Goal: Task Accomplishment & Management: Use online tool/utility

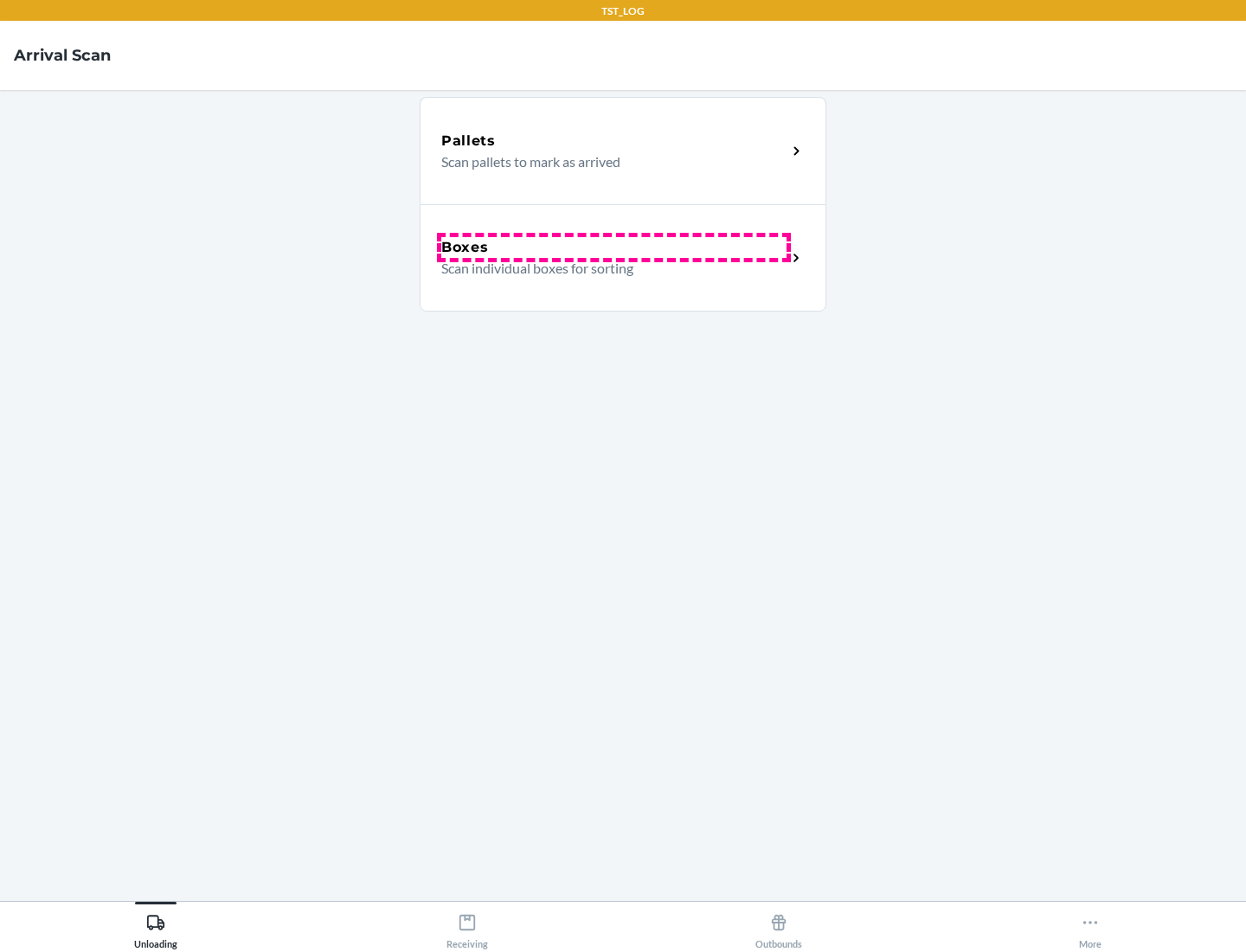
click at [613, 247] on div "Boxes" at bounding box center [613, 247] width 346 height 20
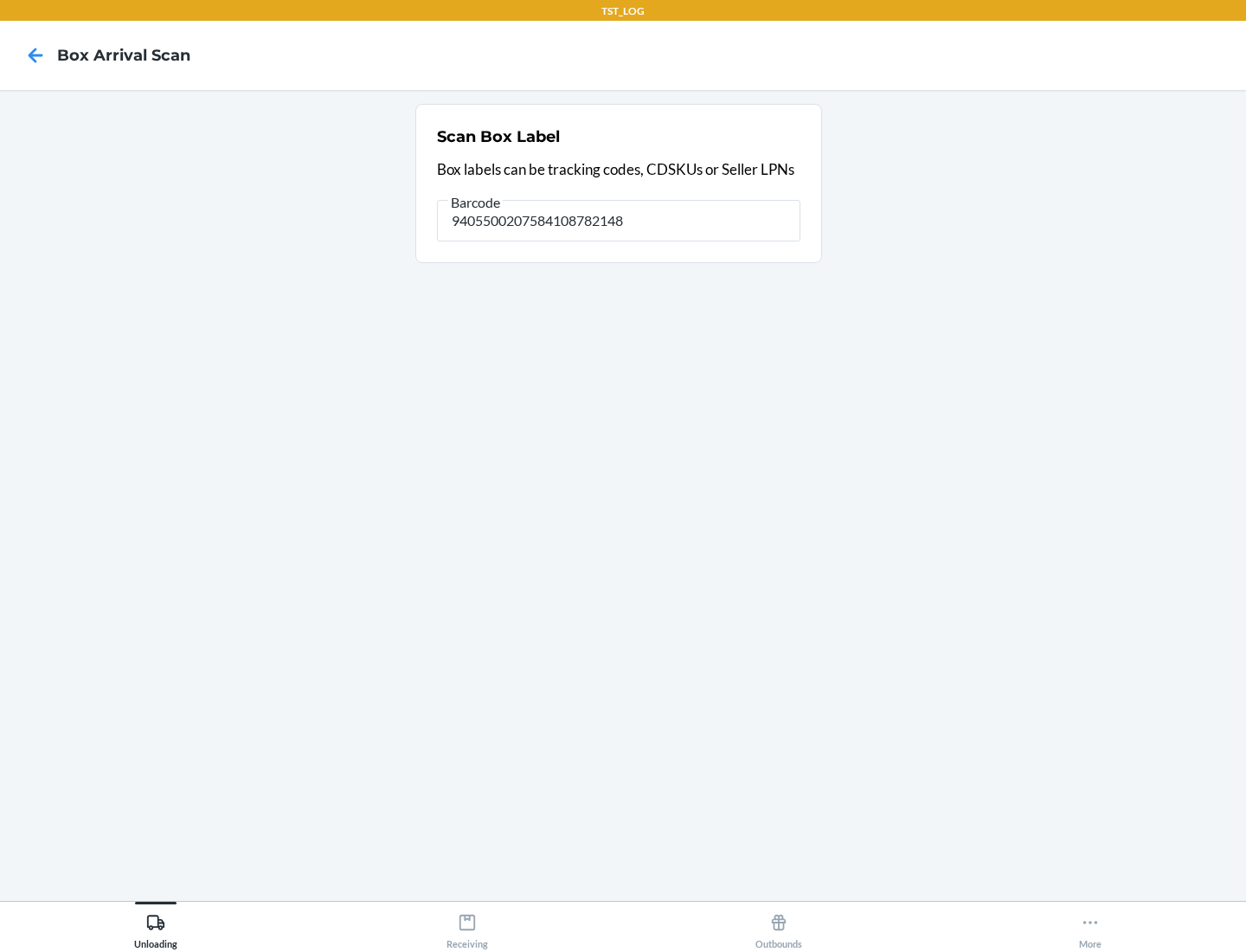
type input "9405500207584108782148"
